Goal: Ask a question: Seek information or help from site administrators or community

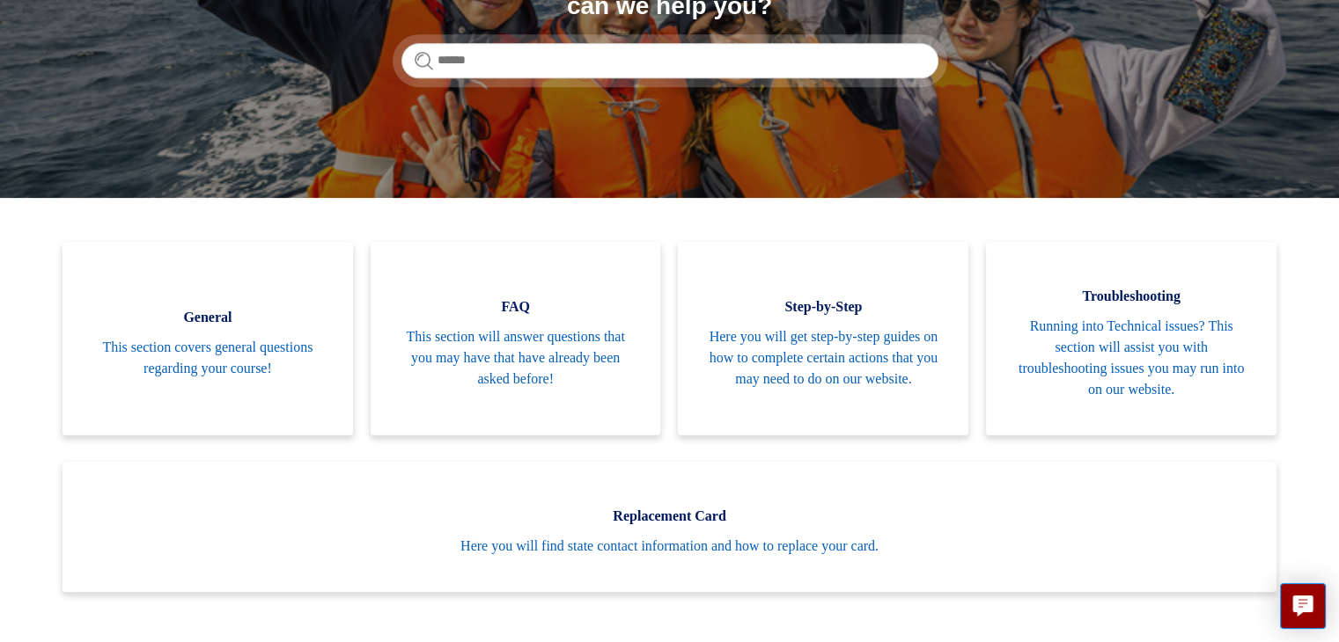
scroll to position [194, 0]
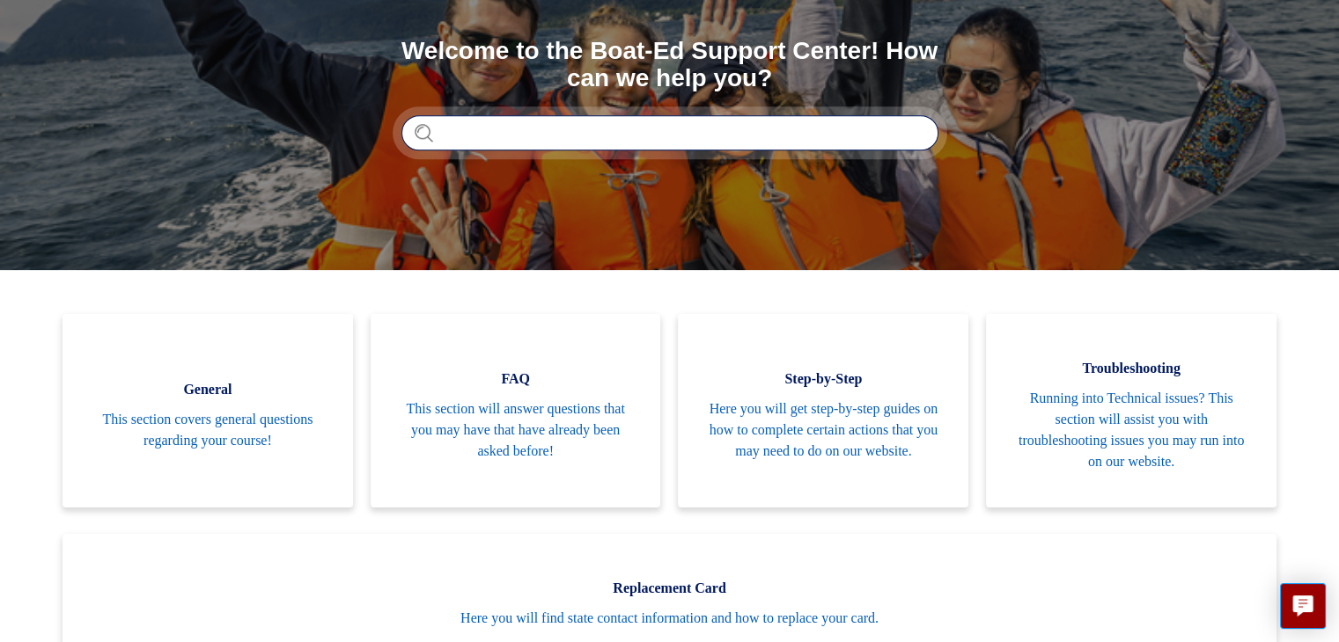
click at [759, 132] on input "Search" at bounding box center [669, 132] width 537 height 35
type input "*******"
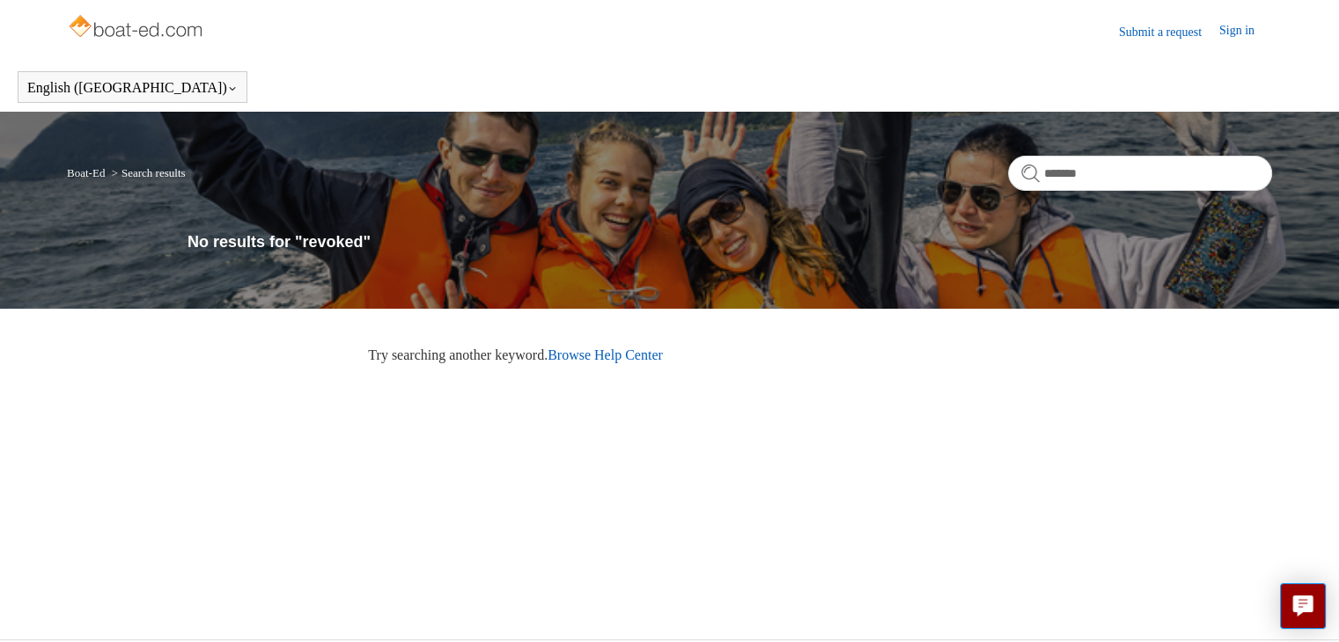
click at [610, 348] on link "Browse Help Center" at bounding box center [604, 355] width 115 height 15
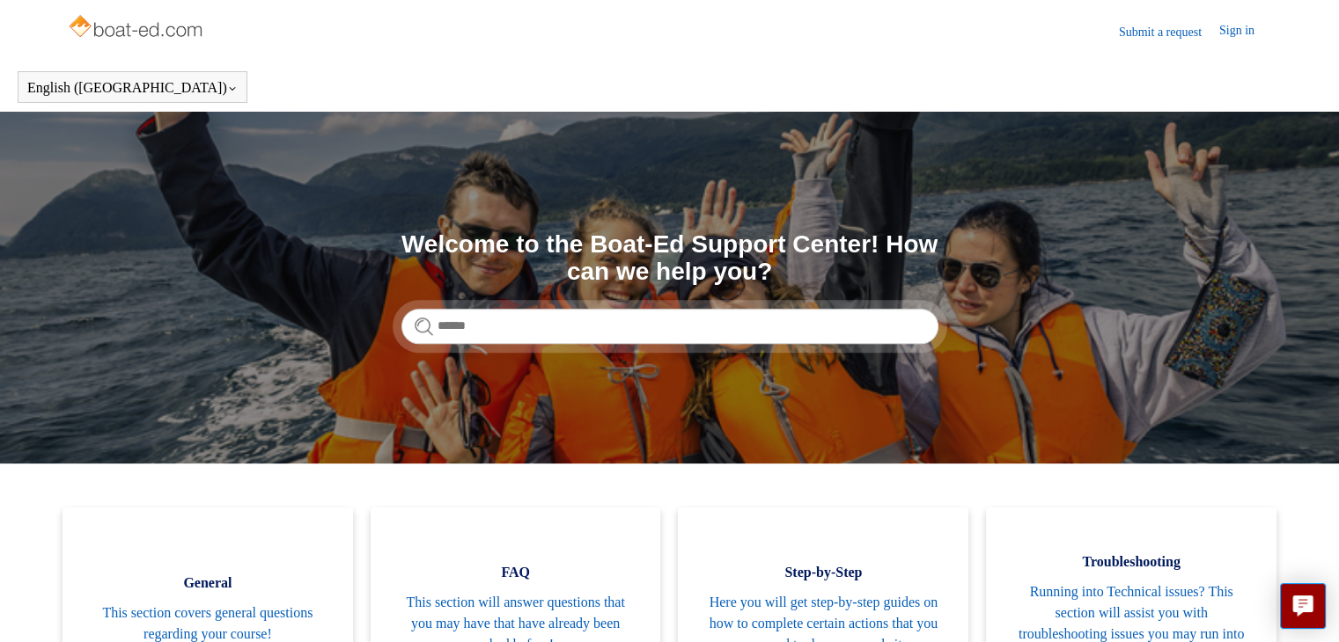
click at [1157, 29] on link "Submit a request" at bounding box center [1169, 32] width 100 height 18
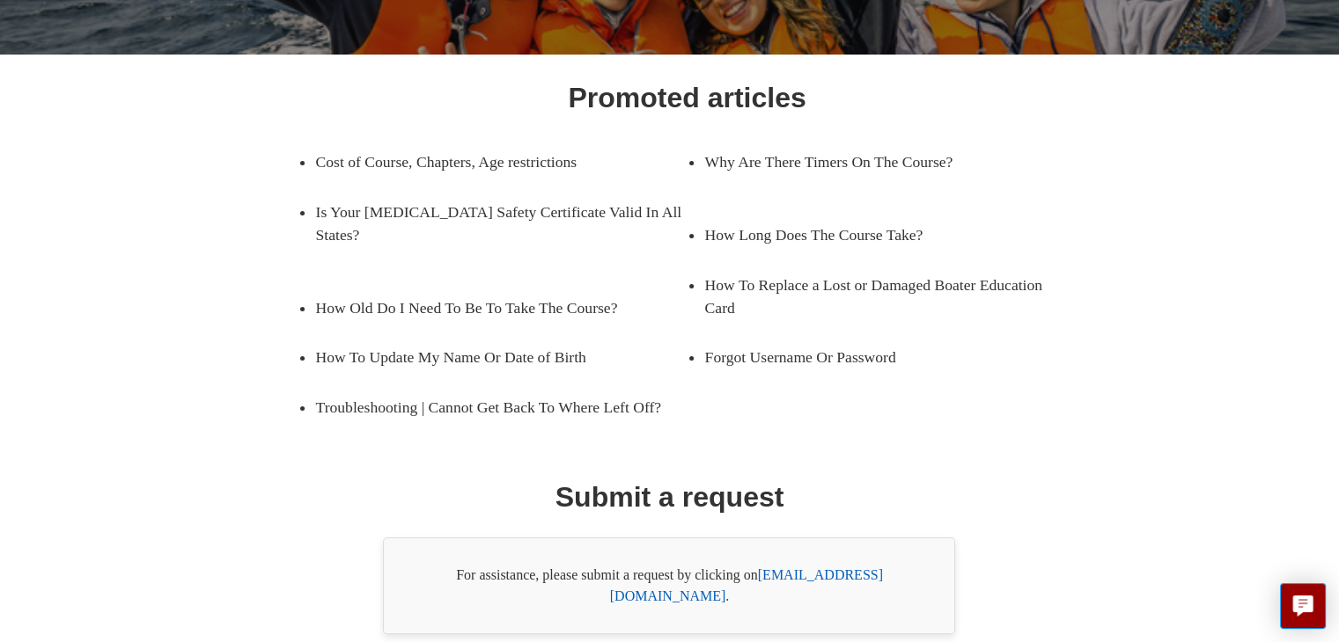
scroll to position [282, 0]
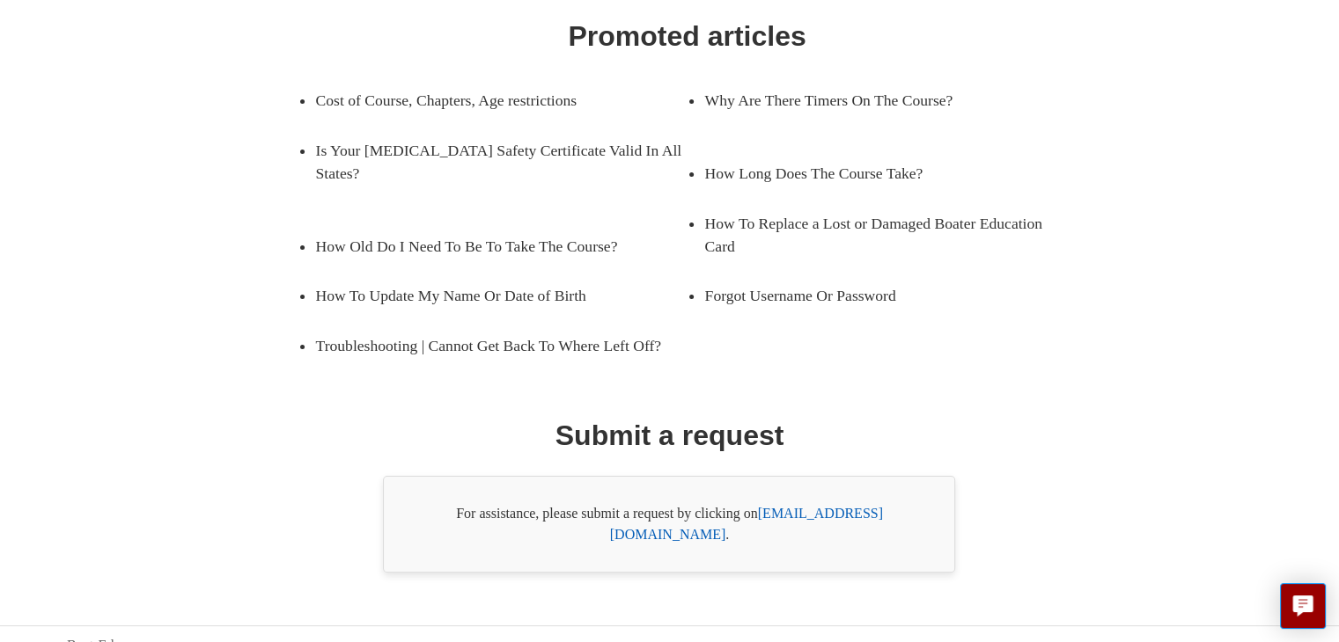
click at [865, 510] on link "support@boat-ed.com" at bounding box center [746, 524] width 273 height 36
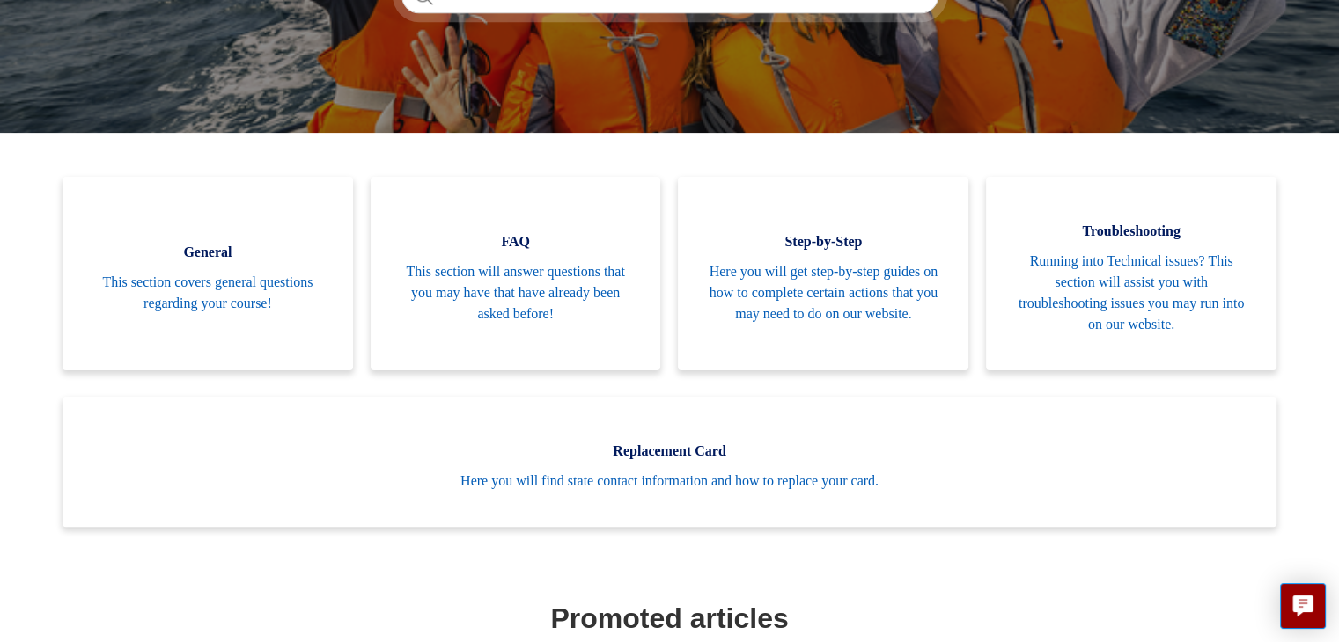
scroll to position [277, 0]
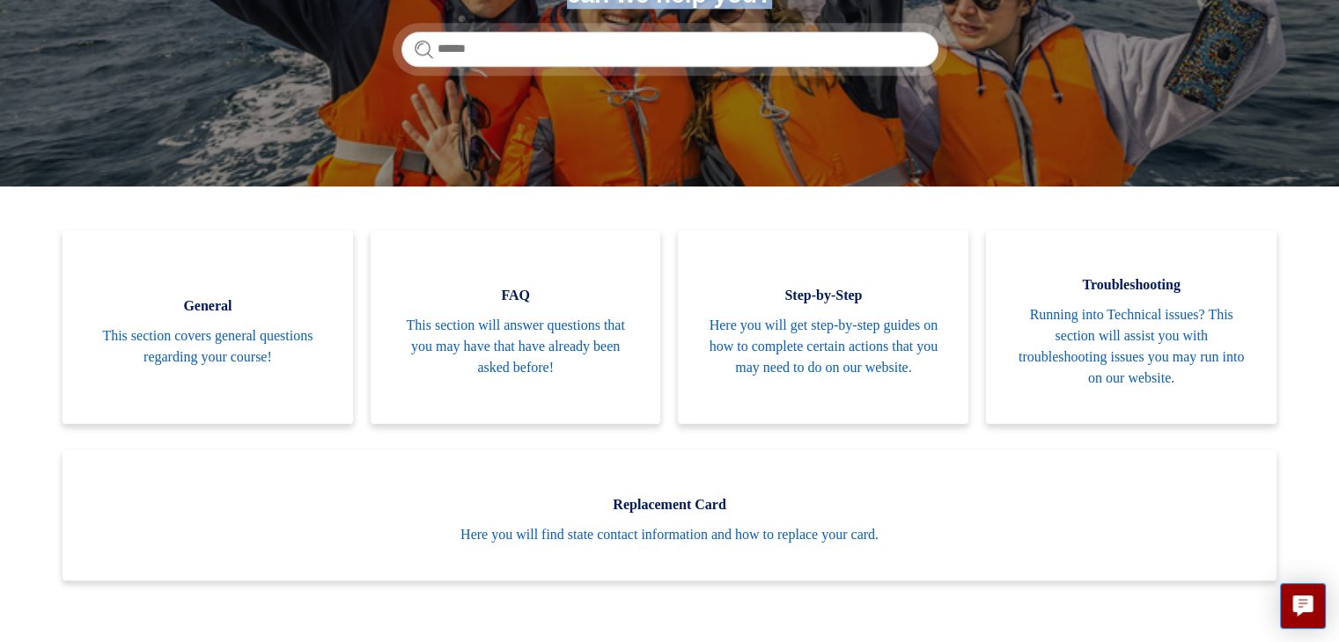
drag, startPoint x: 1331, startPoint y: 182, endPoint x: 1347, endPoint y: 184, distance: 15.9
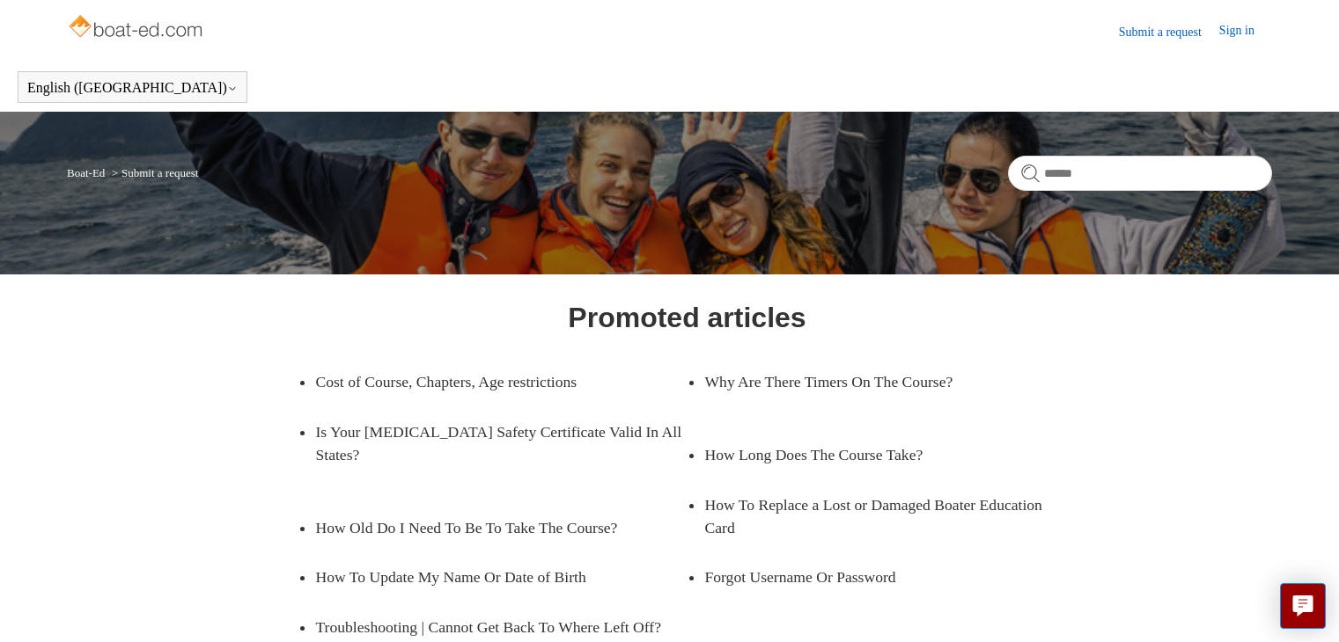
scroll to position [282, 0]
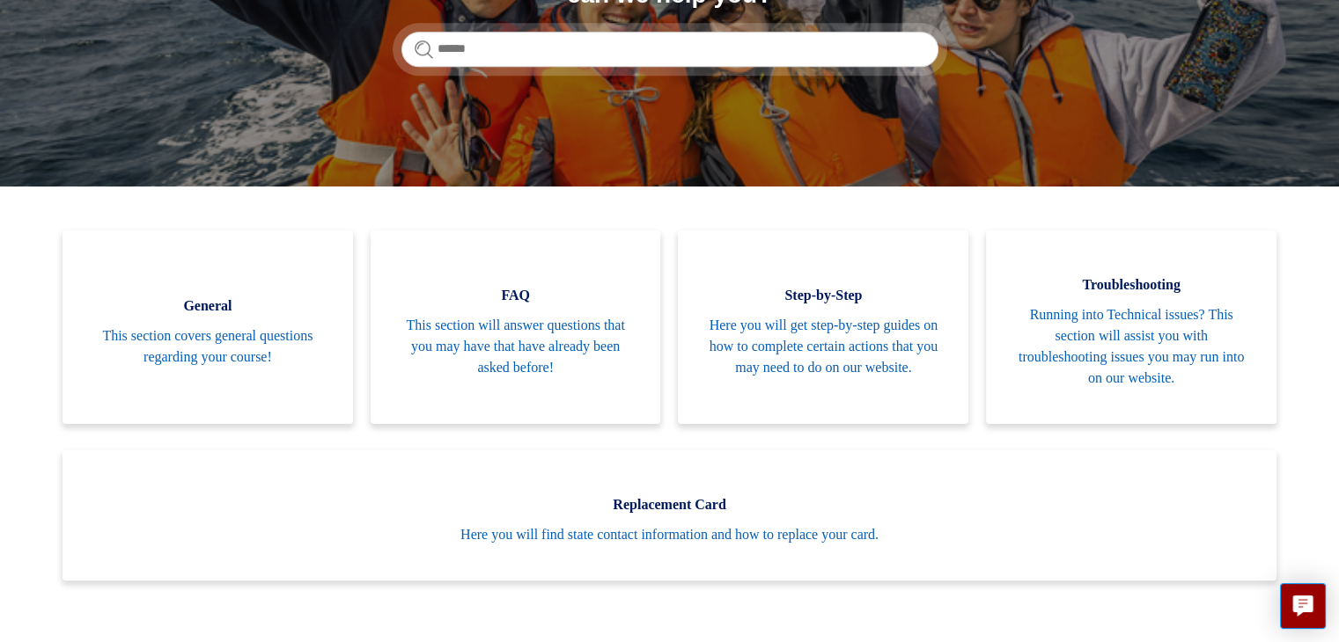
scroll to position [277, 0]
